Goal: Transaction & Acquisition: Book appointment/travel/reservation

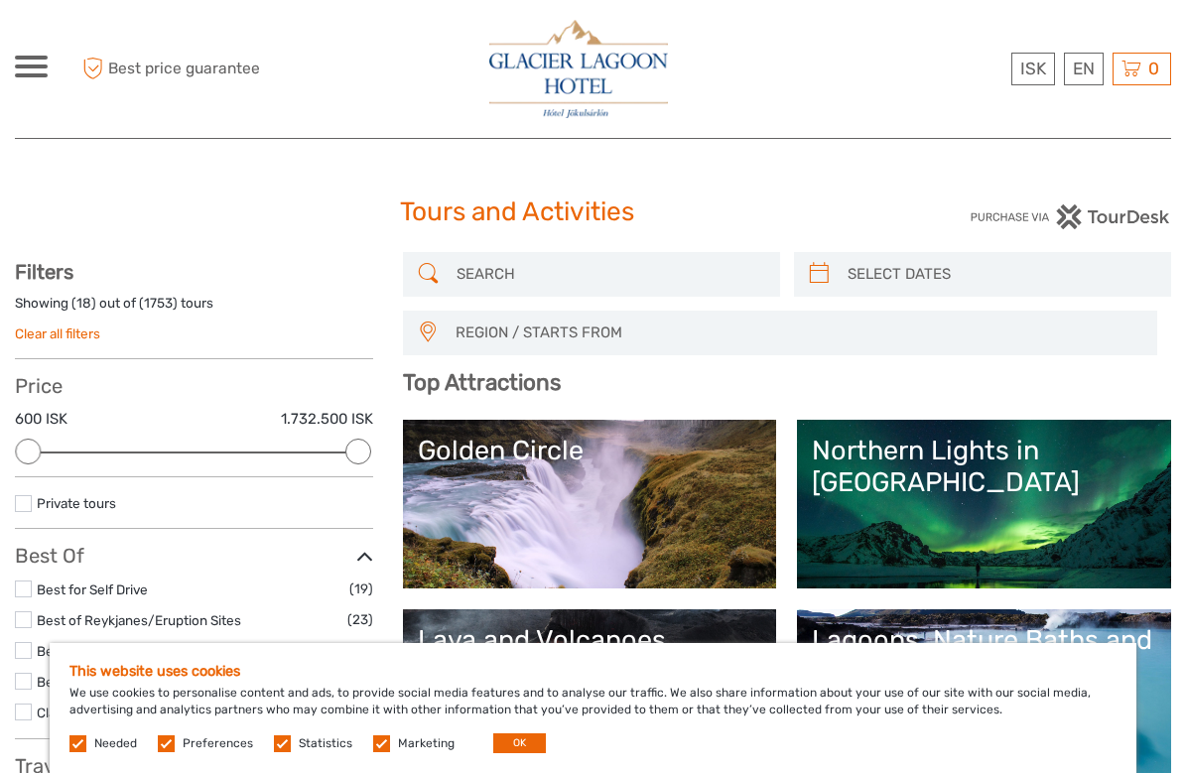
select select
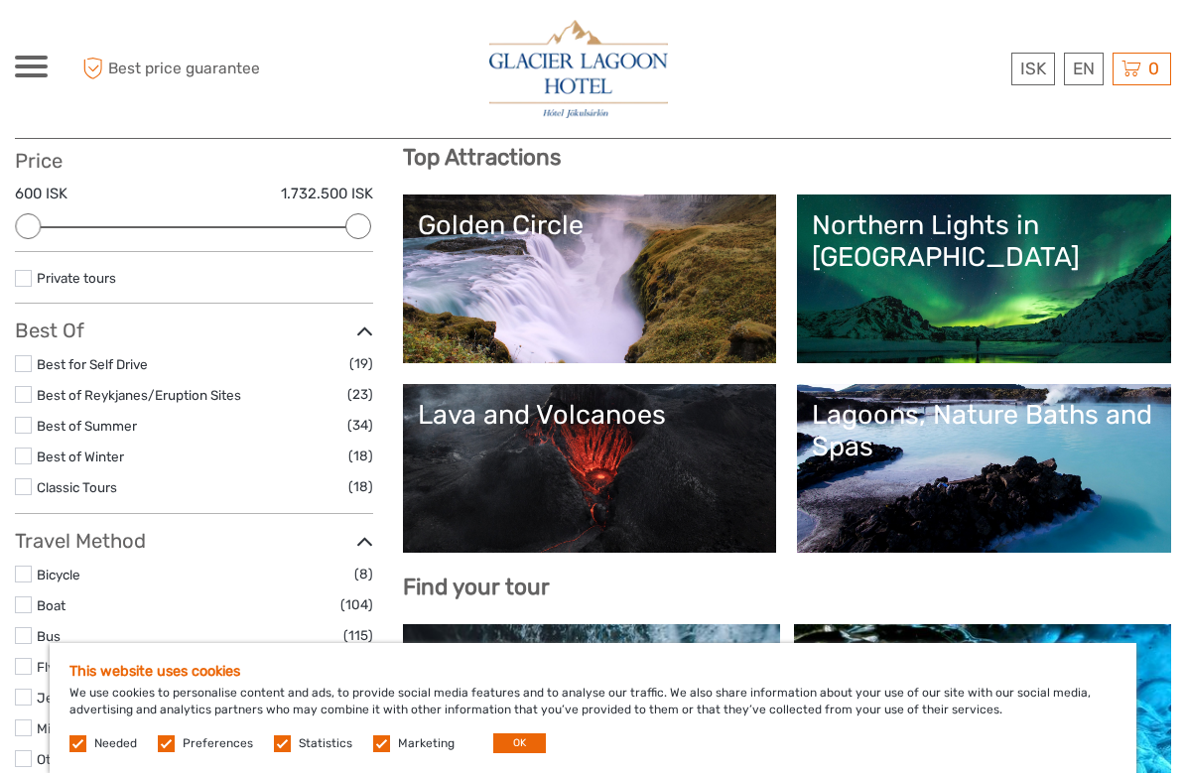
scroll to position [226, 0]
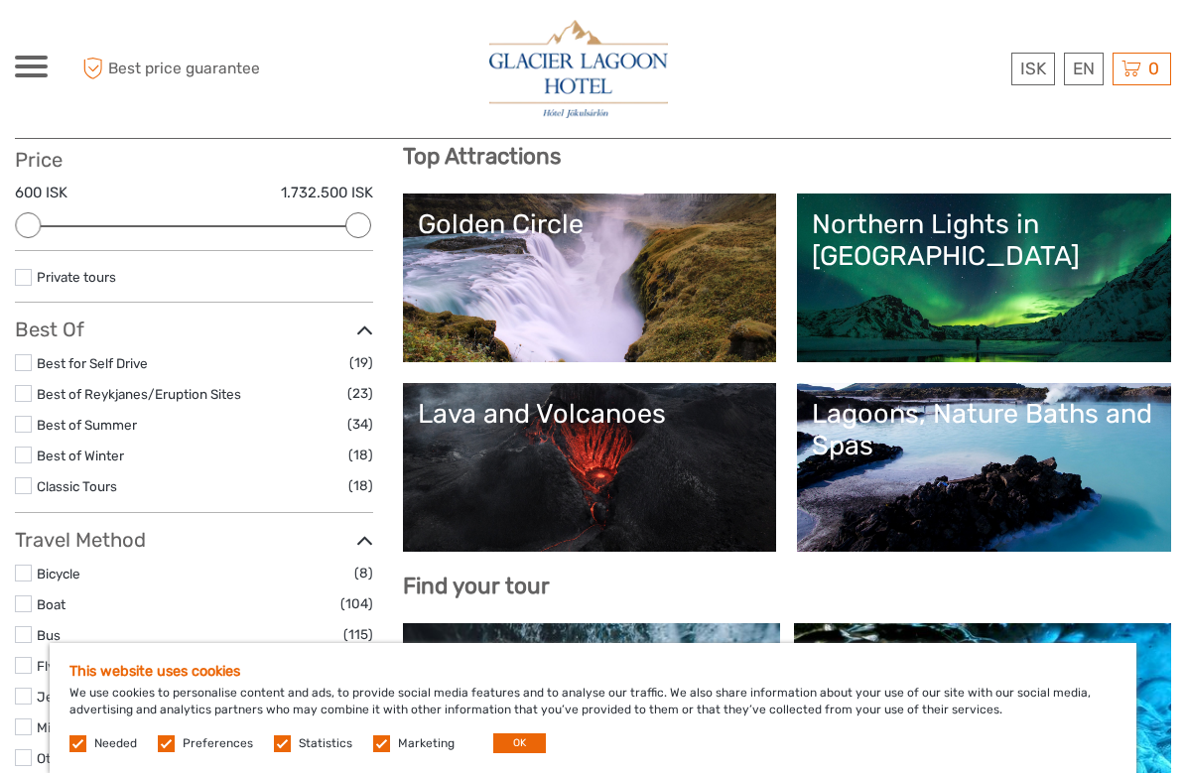
click at [966, 220] on div "Northern Lights in [GEOGRAPHIC_DATA]" at bounding box center [984, 241] width 345 height 65
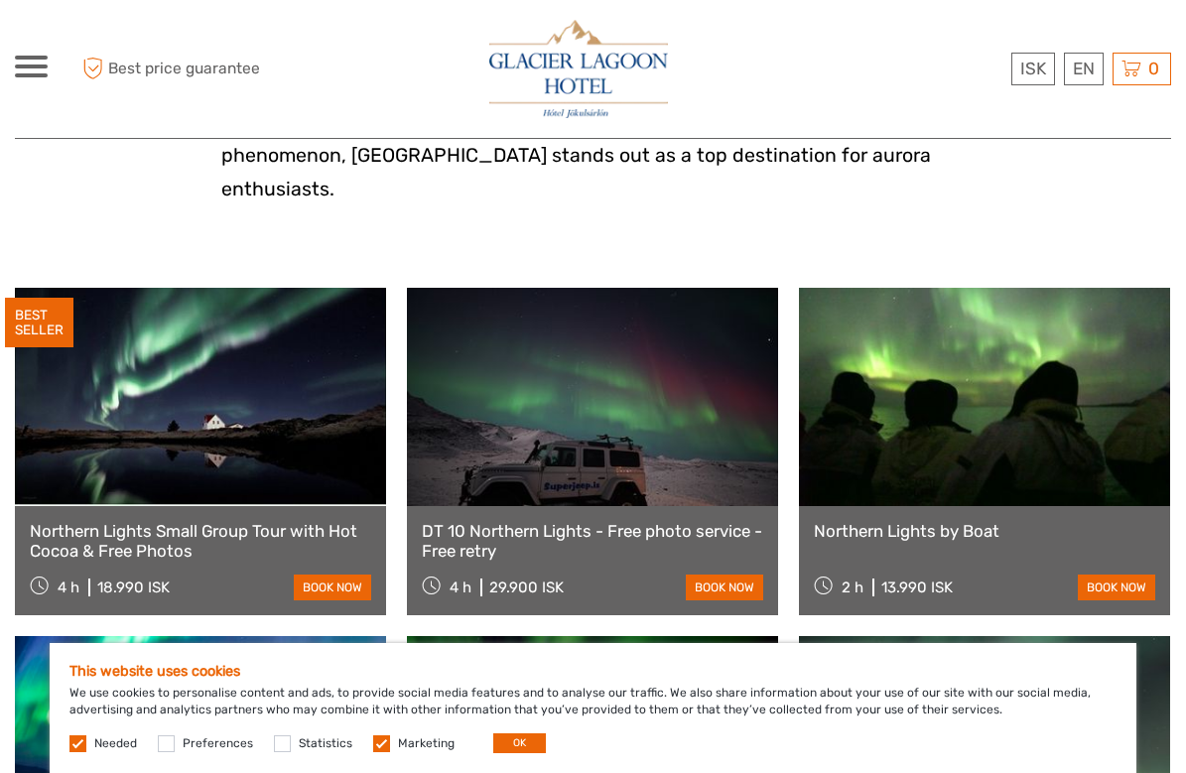
click at [373, 745] on label at bounding box center [381, 744] width 17 height 17
click at [0, 0] on input "checkbox" at bounding box center [0, 0] width 0 height 0
click at [70, 741] on label at bounding box center [78, 744] width 17 height 17
click at [503, 743] on button "OK" at bounding box center [519, 744] width 53 height 20
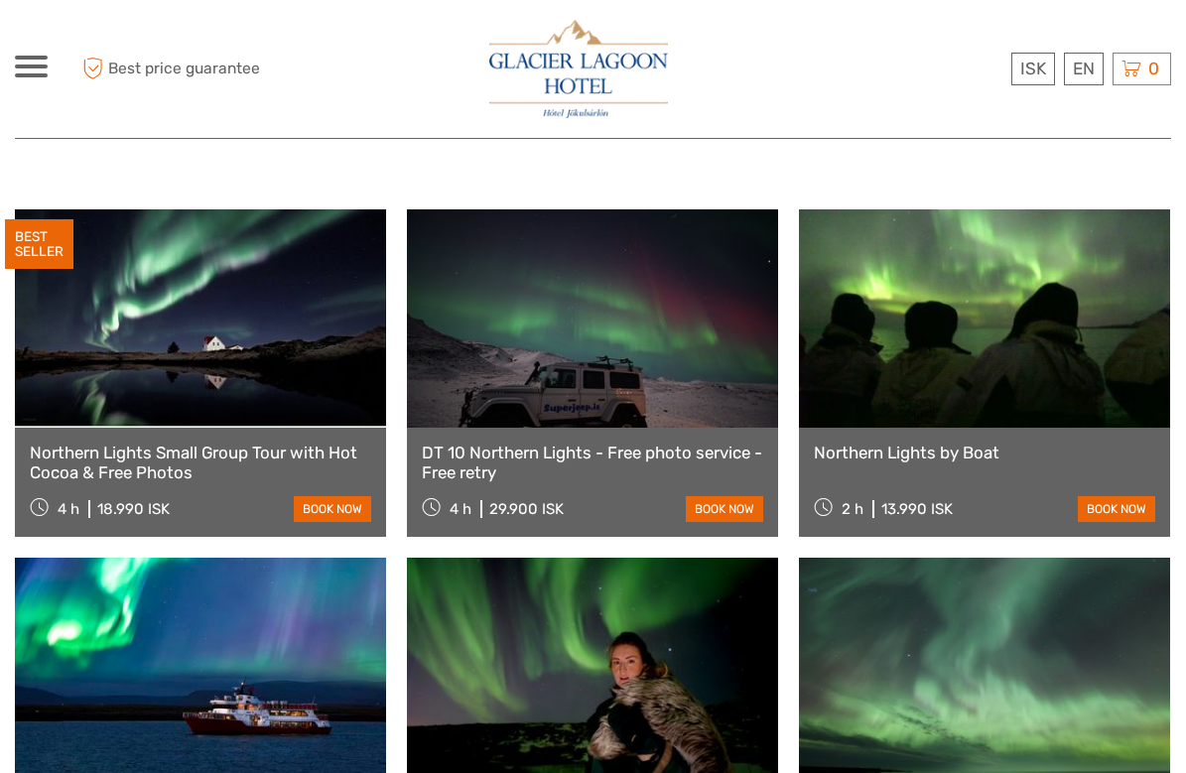
scroll to position [664, 0]
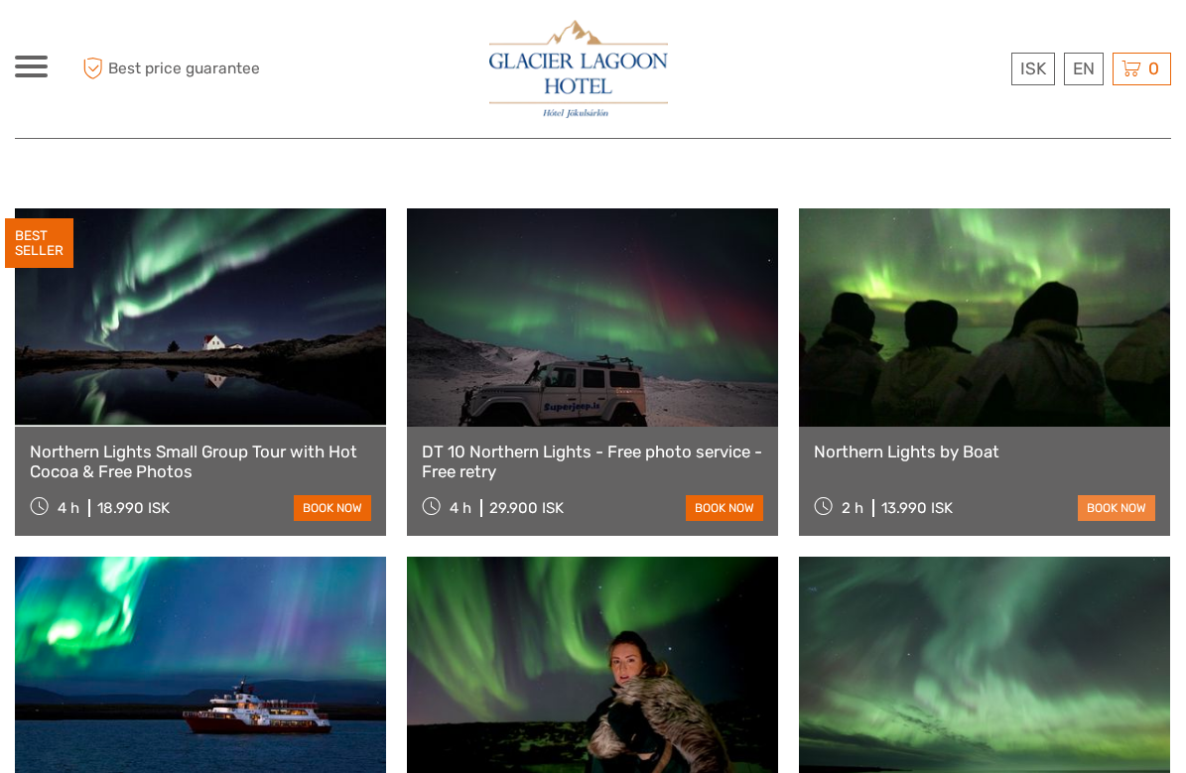
click at [1115, 495] on link "book now" at bounding box center [1116, 508] width 77 height 26
click at [324, 495] on link "book now" at bounding box center [332, 508] width 77 height 26
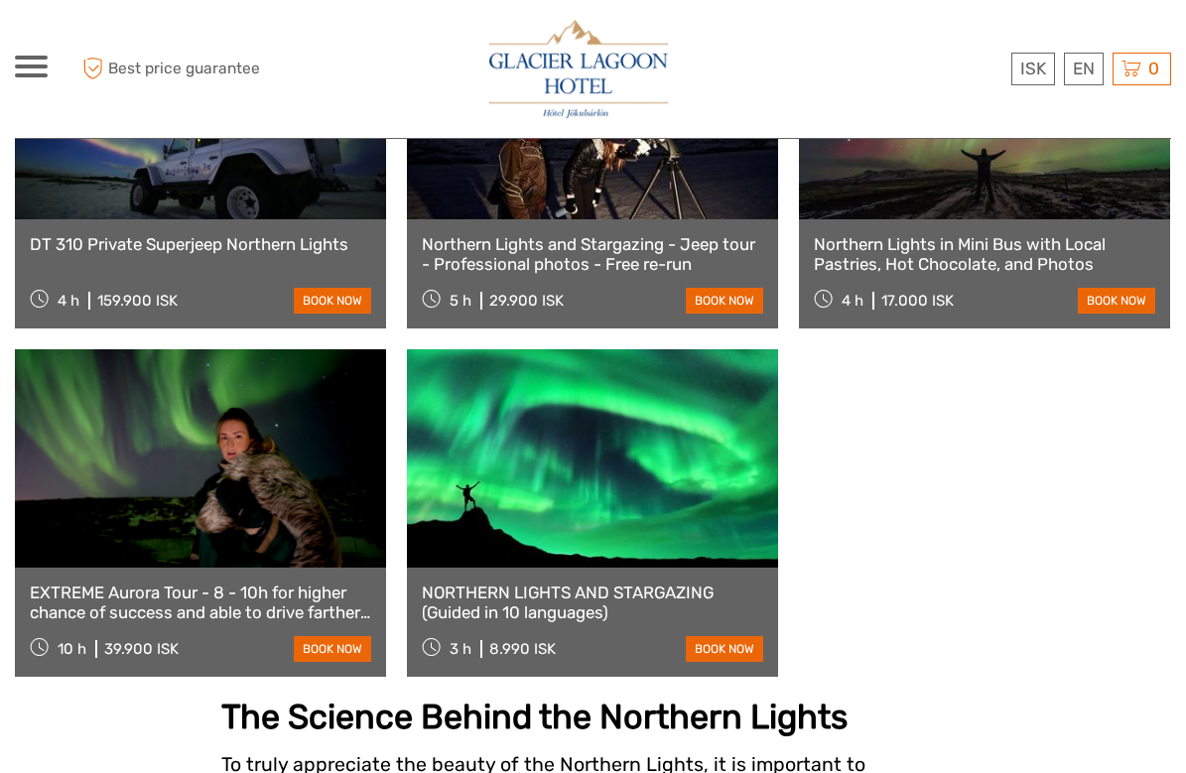
scroll to position [1567, 0]
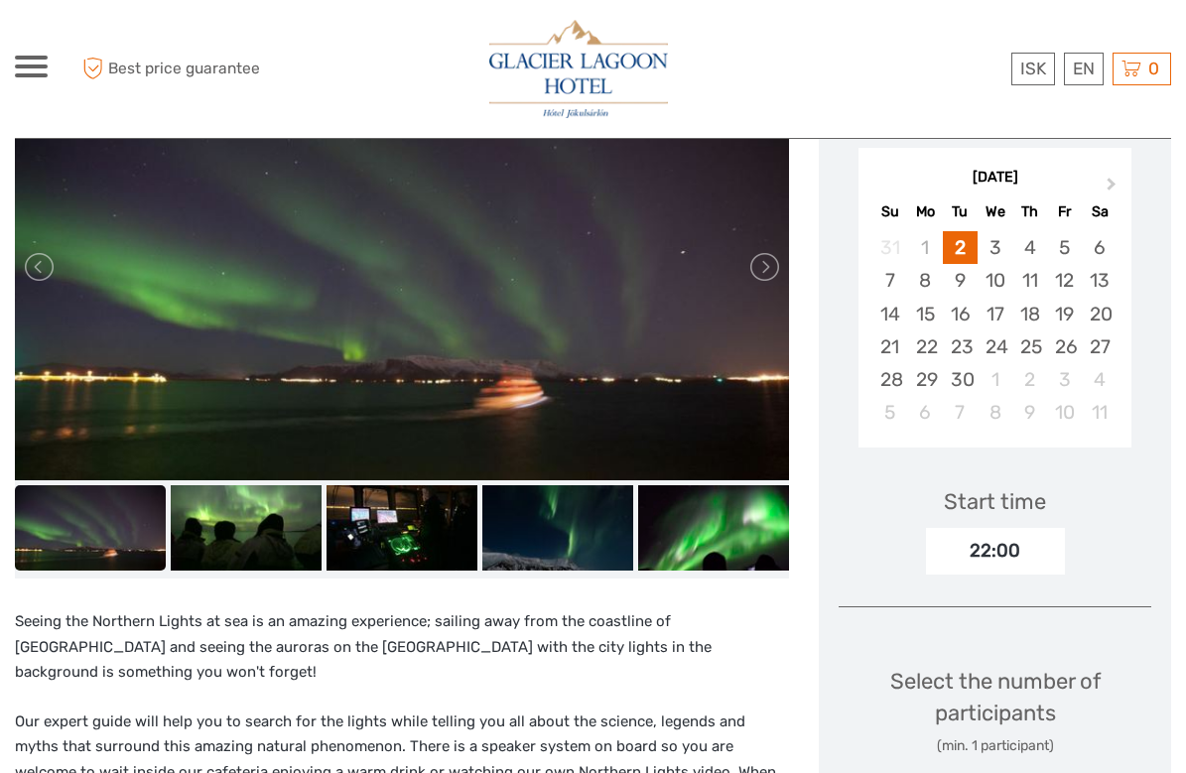
scroll to position [365, 0]
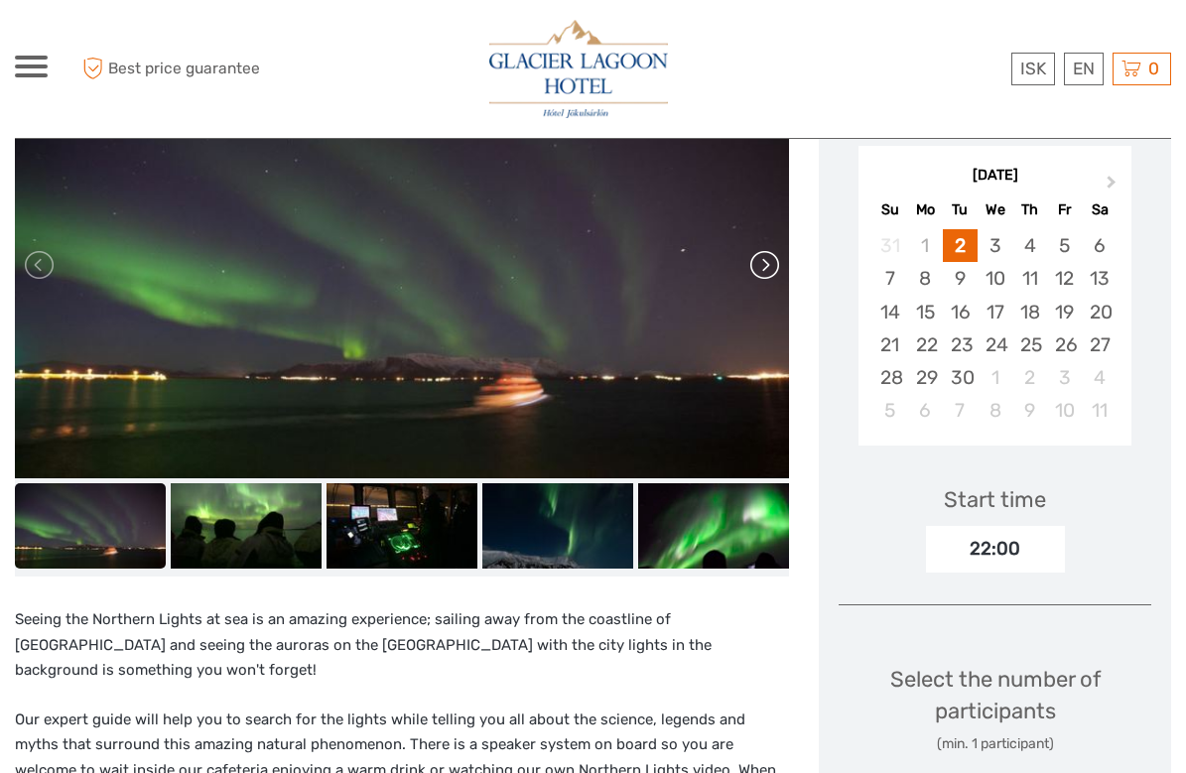
click at [760, 264] on link at bounding box center [764, 265] width 32 height 32
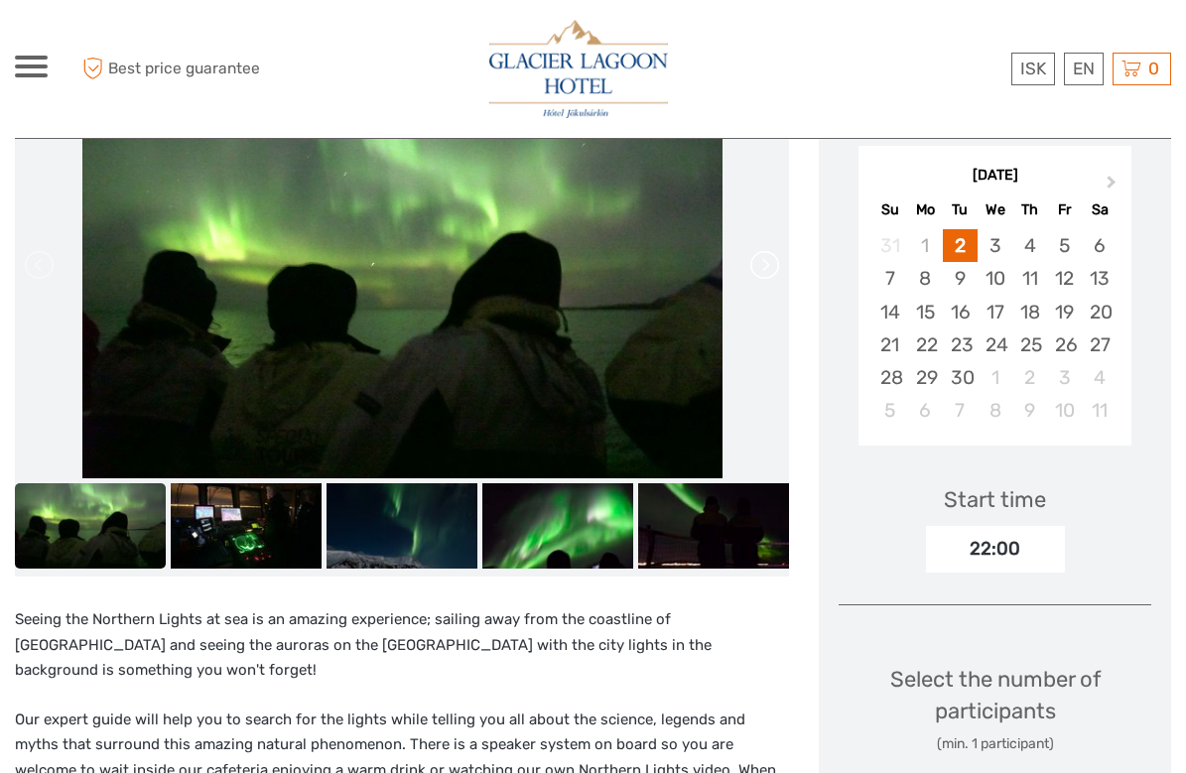
click at [760, 264] on link at bounding box center [764, 265] width 32 height 32
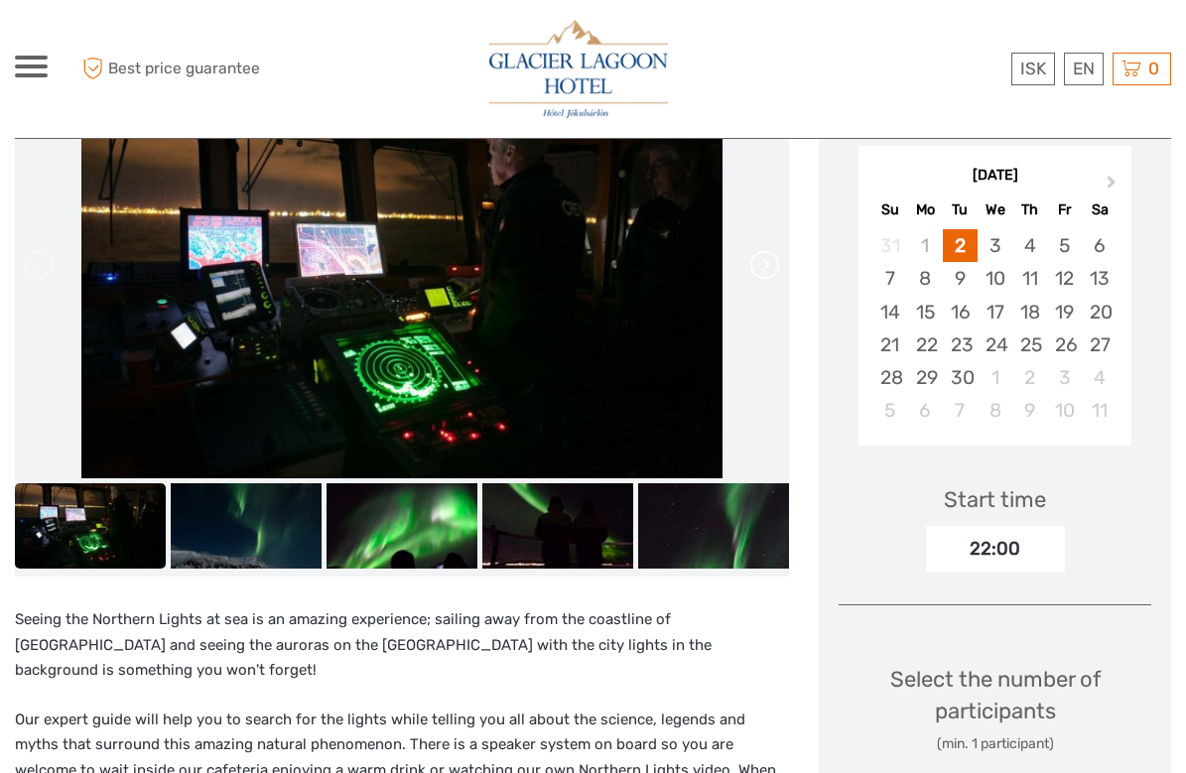
click at [760, 265] on link at bounding box center [764, 265] width 32 height 32
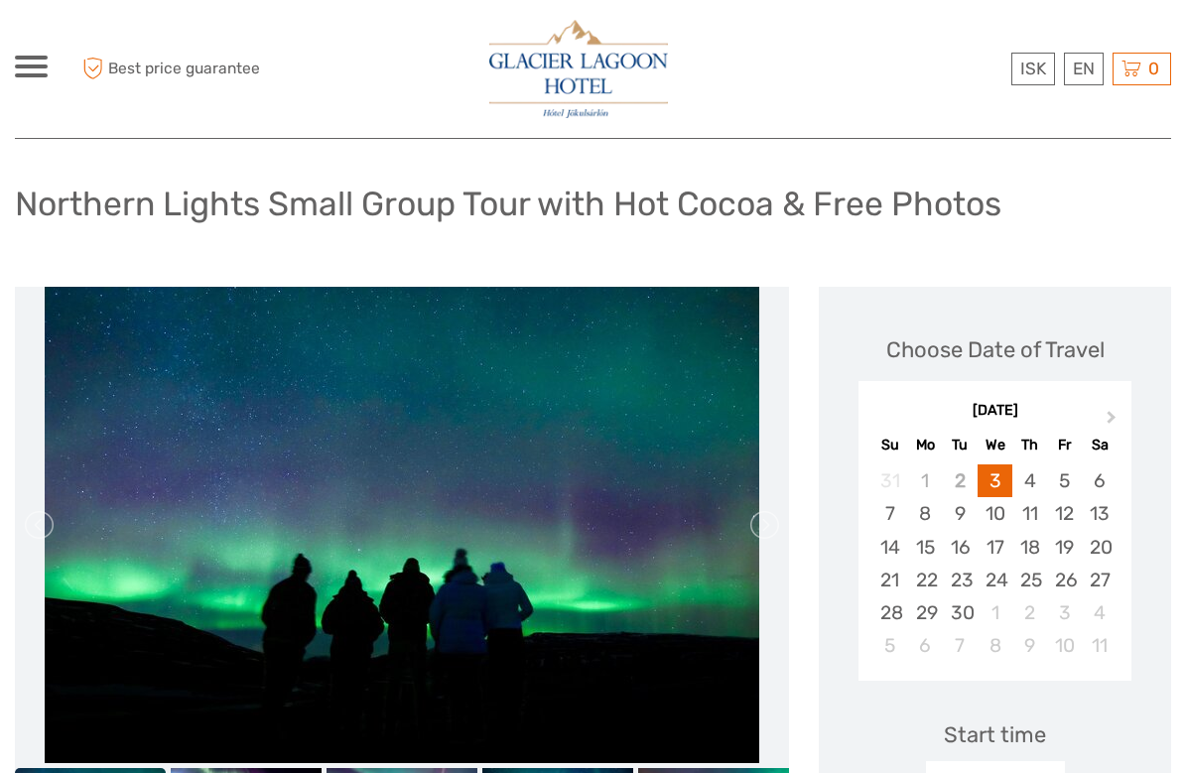
scroll to position [128, 0]
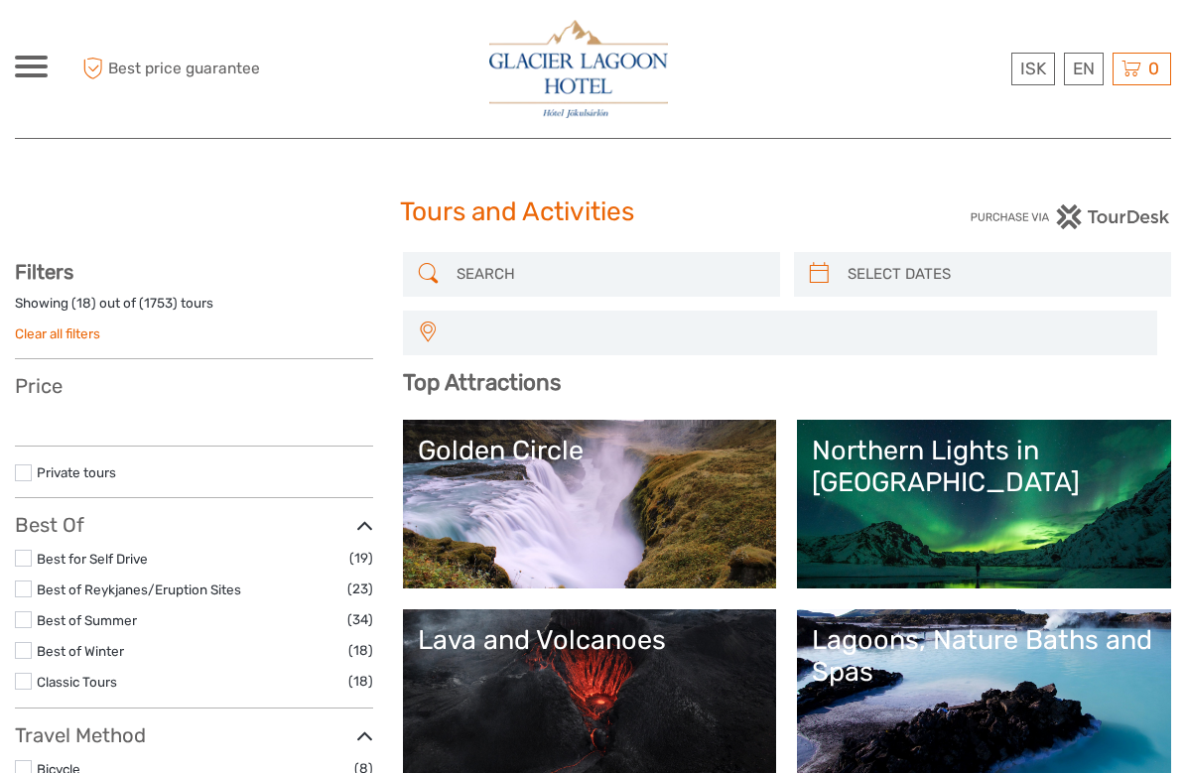
select select
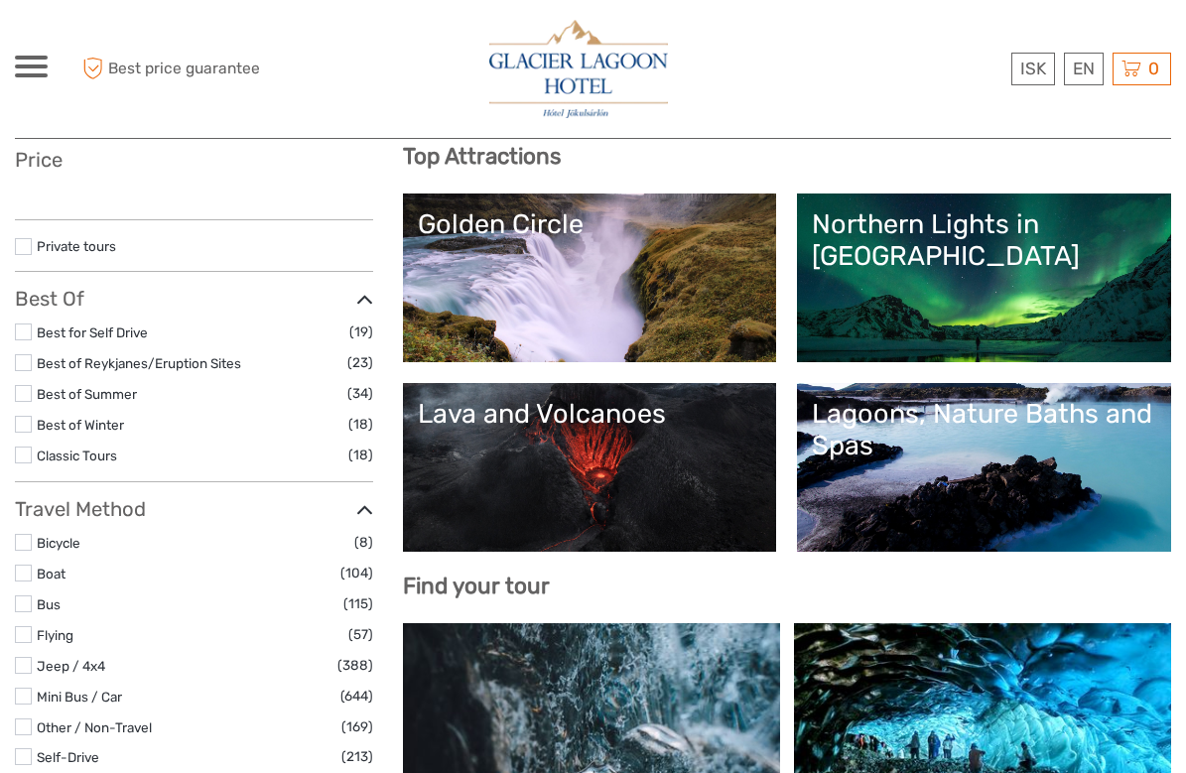
select select
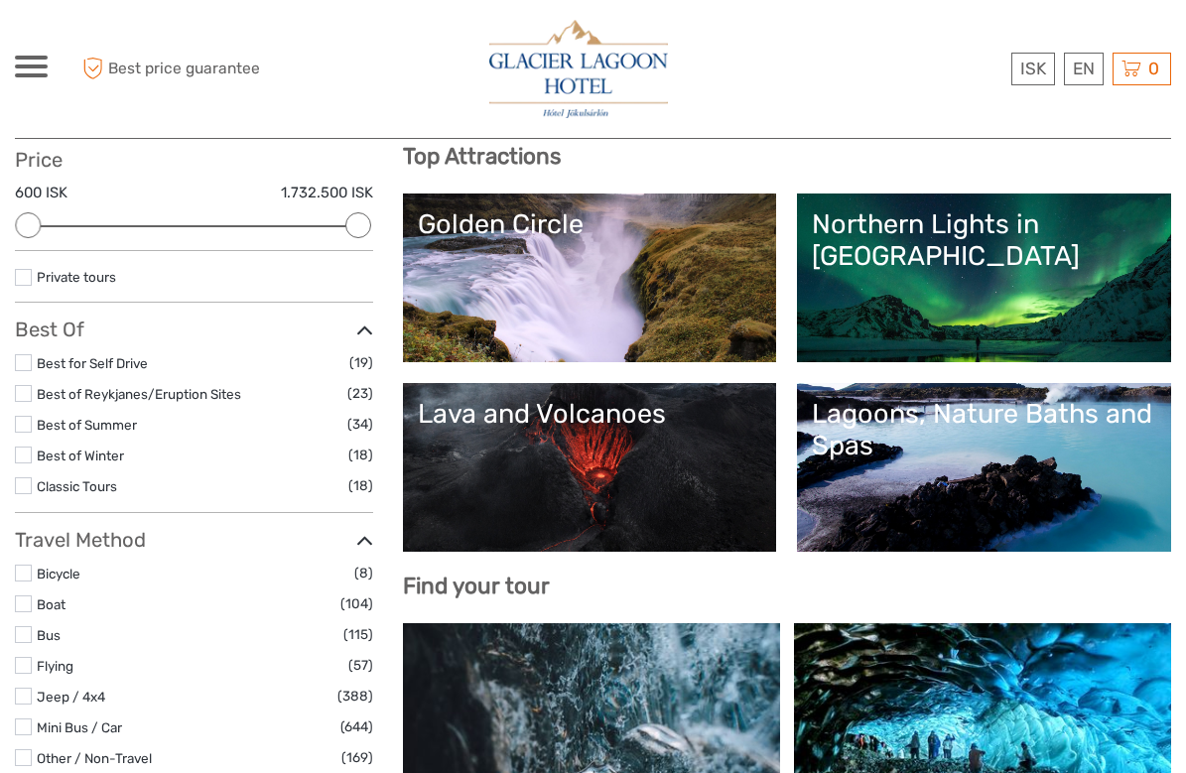
scroll to position [0, 0]
